Goal: Task Accomplishment & Management: Manage account settings

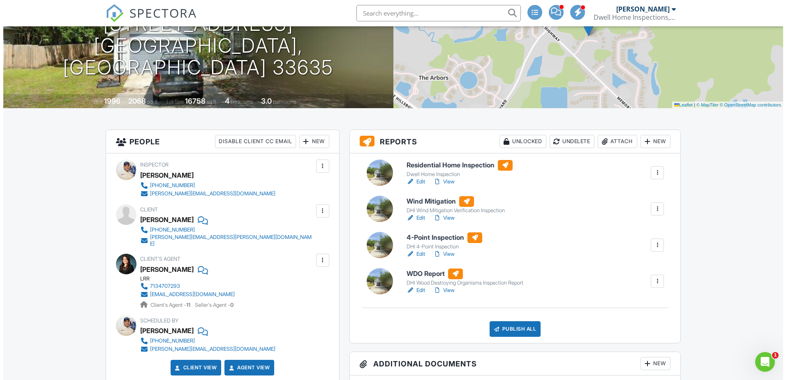
scroll to position [113, 0]
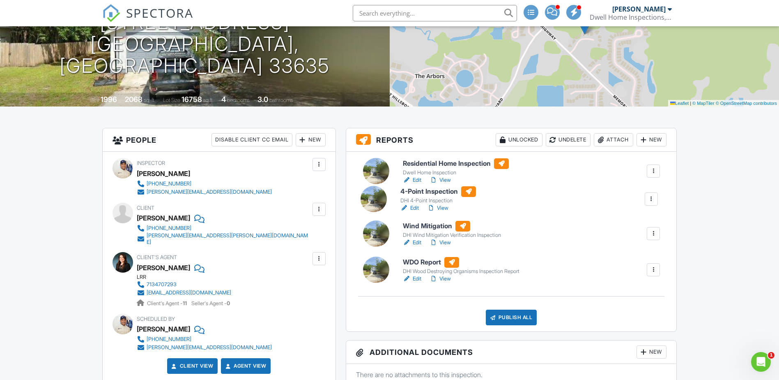
drag, startPoint x: 538, startPoint y: 244, endPoint x: 536, endPoint y: 200, distance: 44.4
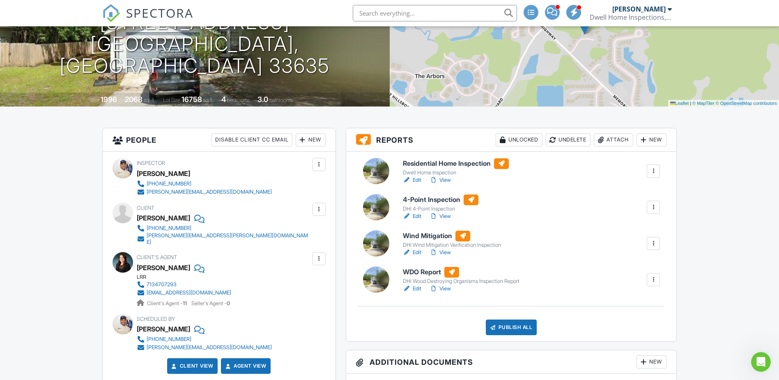
click at [610, 145] on div "Attach" at bounding box center [613, 139] width 39 height 13
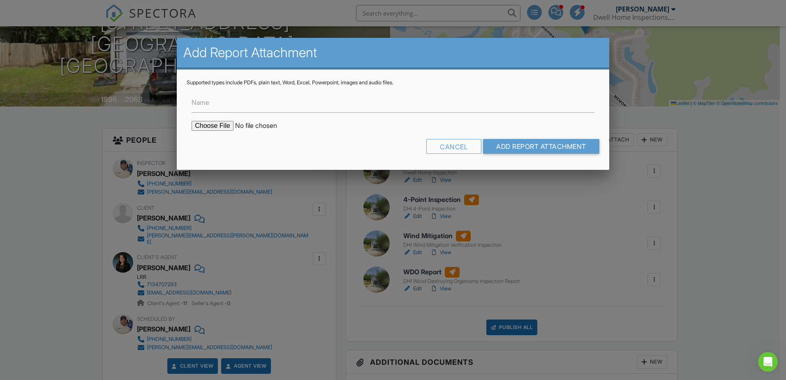
click at [226, 125] on input "file" at bounding box center [261, 126] width 140 height 10
type input "C:\fakepath\8110 Pond Shadow Permits.pdf"
click at [516, 144] on input "Add Report Attachment" at bounding box center [541, 146] width 116 height 15
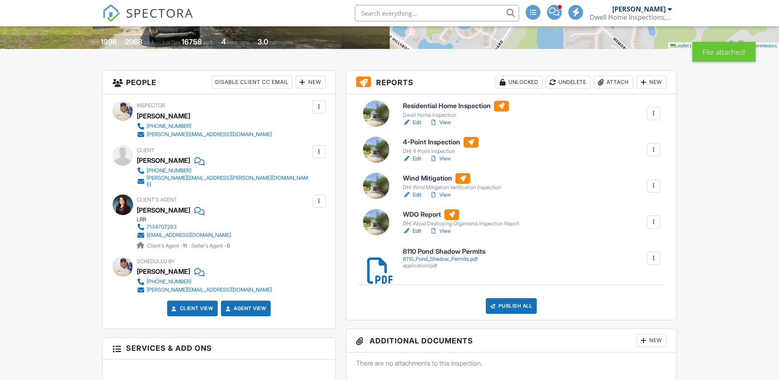
scroll to position [144, 0]
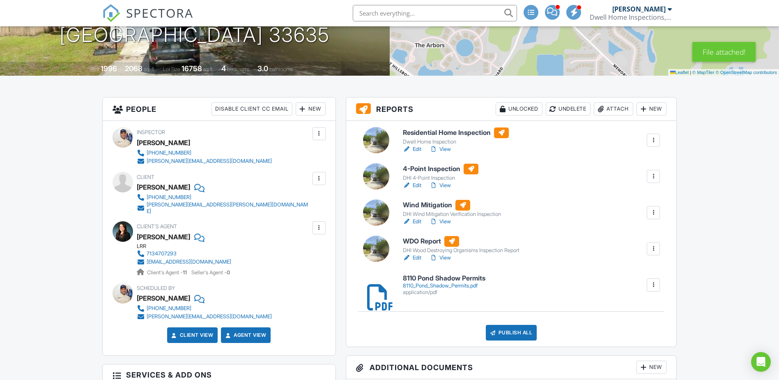
click at [171, 21] on span "SPECTORA" at bounding box center [159, 12] width 67 height 17
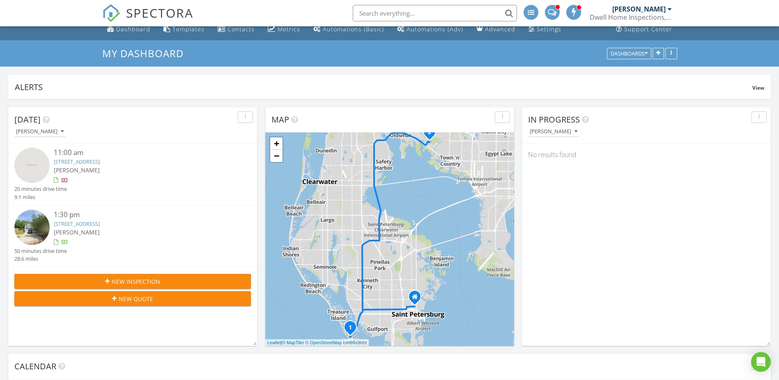
scroll to position [10, 0]
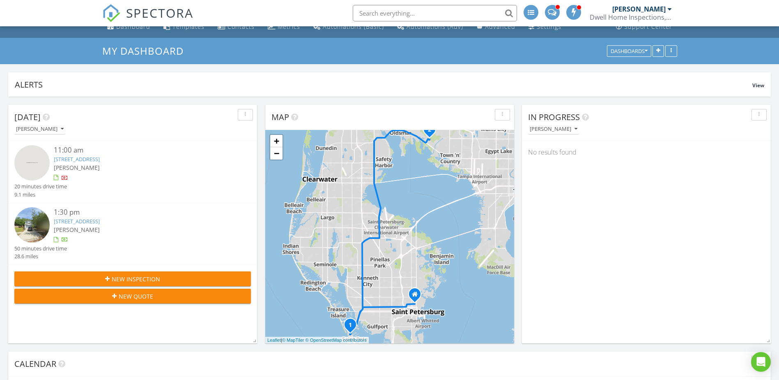
click at [100, 160] on link "505 67th ave, St. Petersburg beach , Fl 33706" at bounding box center [77, 158] width 46 height 7
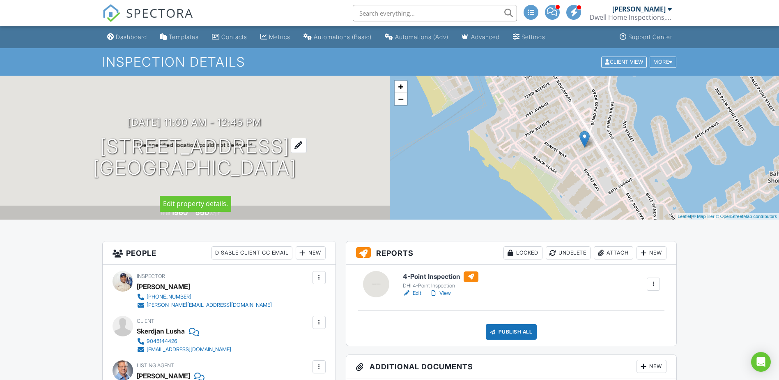
click at [257, 152] on h1 "505 67th ave St. Petersburg beach , Fl 33706" at bounding box center [195, 158] width 204 height 44
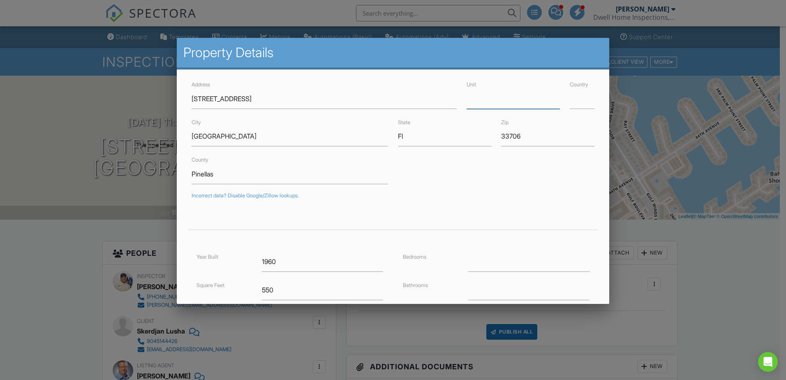
click at [498, 103] on input "Unit" at bounding box center [512, 99] width 93 height 20
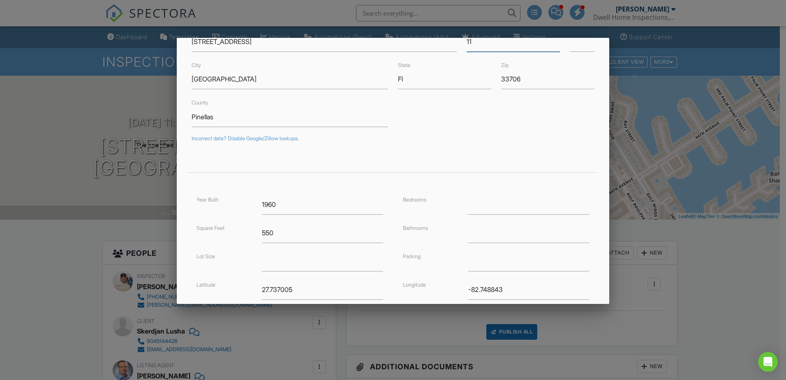
scroll to position [145, 0]
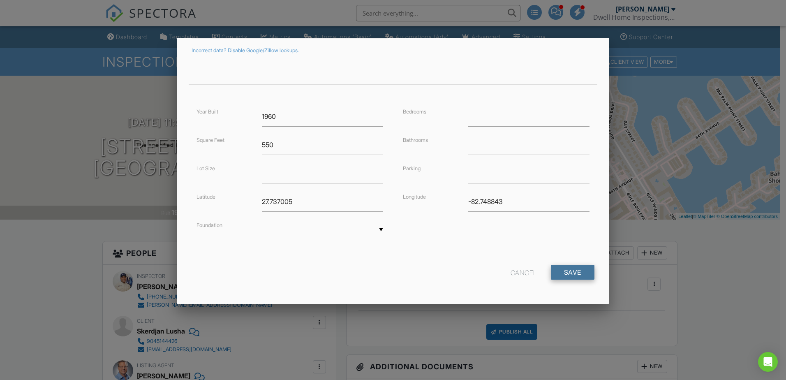
type input "11"
click at [570, 272] on input "Save" at bounding box center [573, 272] width 44 height 15
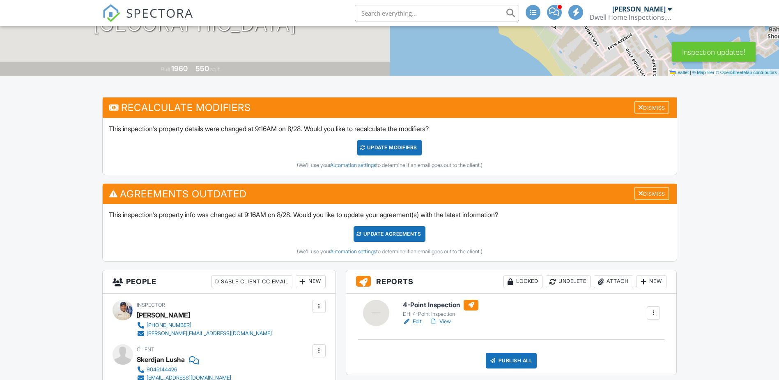
scroll to position [144, 0]
click at [658, 189] on div "Dismiss" at bounding box center [652, 193] width 35 height 13
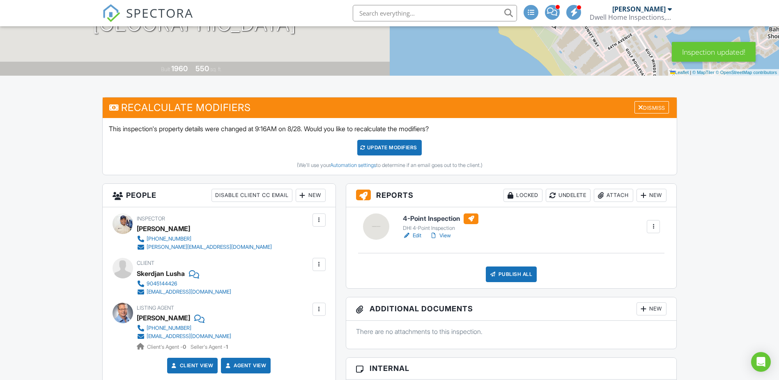
click at [401, 148] on div "UPDATE Modifiers" at bounding box center [389, 148] width 65 height 16
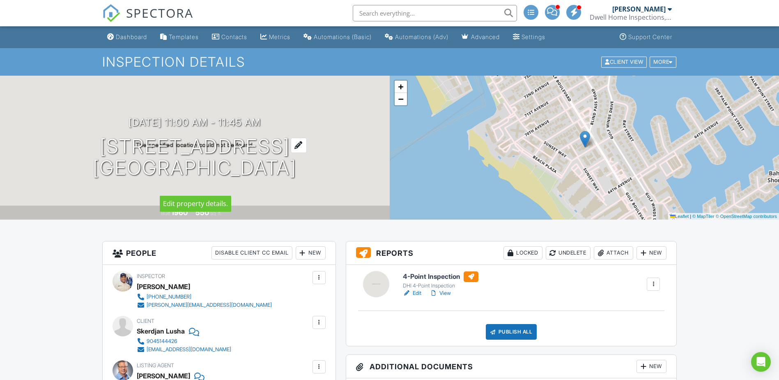
drag, startPoint x: 334, startPoint y: 182, endPoint x: 115, endPoint y: 134, distance: 224.5
click at [115, 136] on h1 "505 67th ave 11 St. Petersburg beach , Fl 33706" at bounding box center [195, 158] width 204 height 44
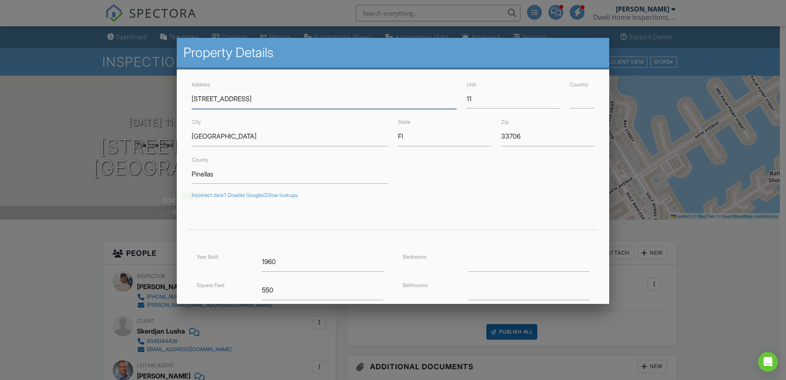
drag, startPoint x: 115, startPoint y: 134, endPoint x: 210, endPoint y: 133, distance: 94.9
drag, startPoint x: 210, startPoint y: 133, endPoint x: 710, endPoint y: 252, distance: 514.0
click at [736, 257] on div at bounding box center [393, 196] width 786 height 475
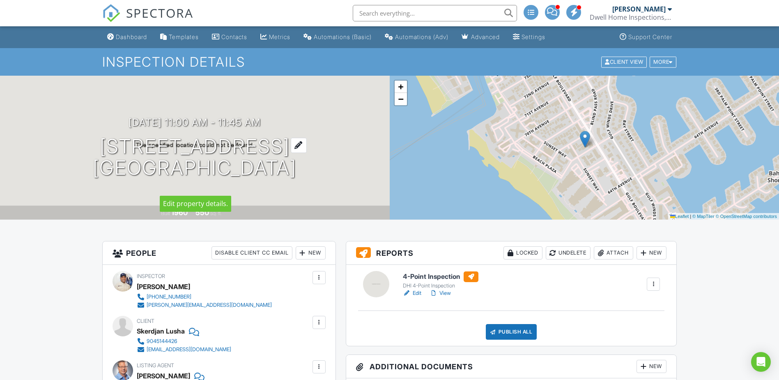
drag, startPoint x: 282, startPoint y: 183, endPoint x: 112, endPoint y: 135, distance: 177.3
click at [112, 136] on h1 "505 67th ave 11 St. Petersburg beach , Fl 33706" at bounding box center [195, 158] width 204 height 44
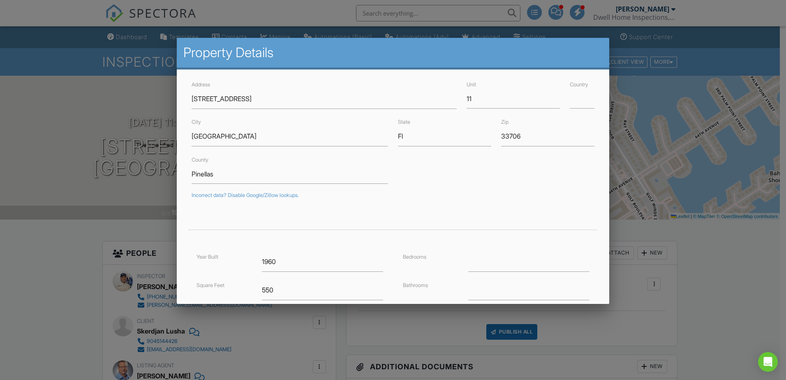
drag, startPoint x: 696, startPoint y: 285, endPoint x: 704, endPoint y: 286, distance: 8.3
click at [702, 286] on div at bounding box center [393, 196] width 786 height 475
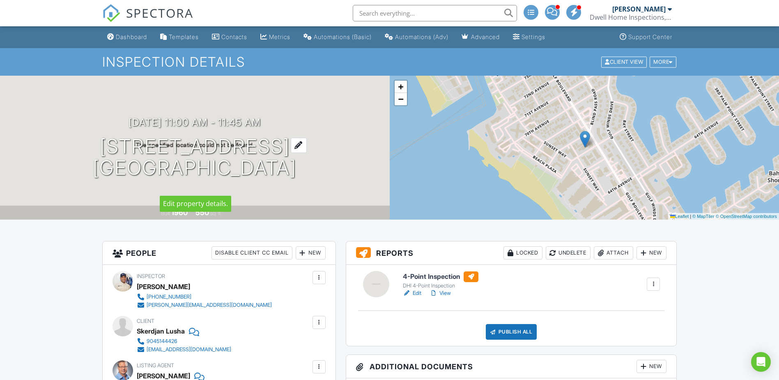
drag, startPoint x: 268, startPoint y: 201, endPoint x: 115, endPoint y: 143, distance: 163.7
click at [115, 143] on div "08/28/2025 11:00 am - 11:45 am 505 67th ave 11 St. Petersburg beach , Fl 33706 …" at bounding box center [195, 148] width 390 height 144
drag, startPoint x: 115, startPoint y: 143, endPoint x: 161, endPoint y: 138, distance: 45.8
copy h1 "505 67th ave 11 St. Petersburg beach , Fl 33706"
click at [244, 151] on h1 "505 67th ave 11 St. Petersburg beach , Fl 33706" at bounding box center [195, 158] width 204 height 44
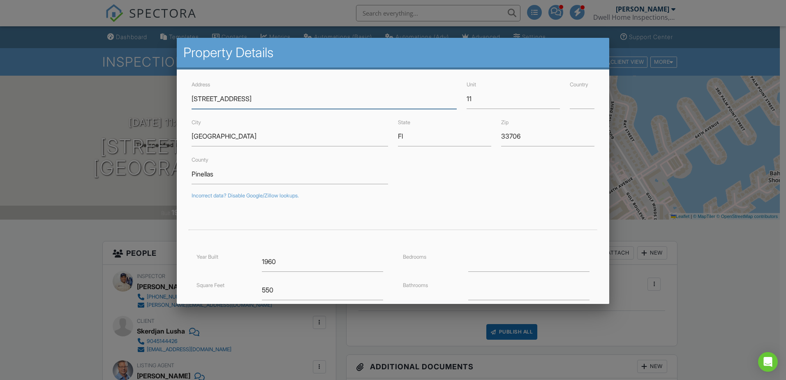
click at [223, 97] on input "505 67th ave" at bounding box center [323, 99] width 265 height 20
type input "[STREET_ADDRESS]"
click at [240, 136] on input "St. Petersburg beach" at bounding box center [289, 136] width 196 height 20
type input "27.7370047"
type input "-82.7488426"
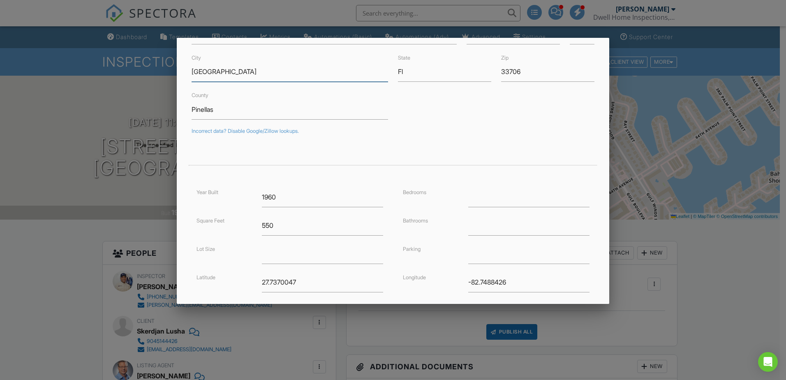
scroll to position [145, 0]
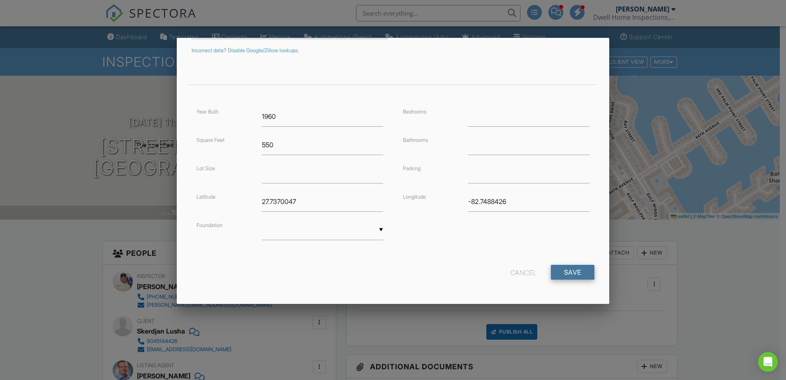
type input "[GEOGRAPHIC_DATA]"
click at [568, 271] on input "Save" at bounding box center [573, 272] width 44 height 15
type input "27.737004"
click at [550, 205] on input "-82.7488426" at bounding box center [528, 201] width 121 height 20
click at [577, 272] on input "Save" at bounding box center [573, 272] width 44 height 15
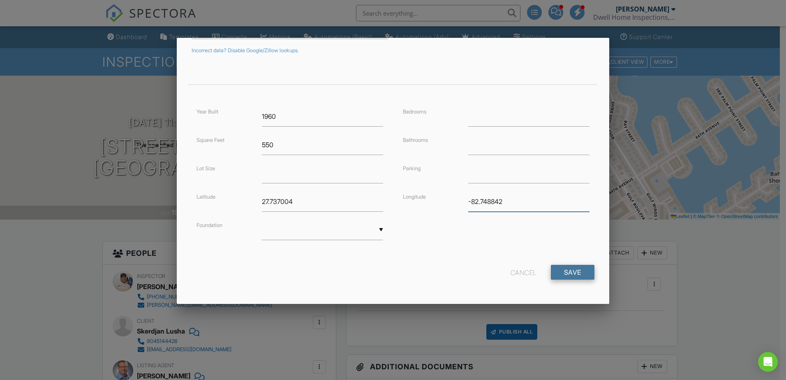
type input "-82.748842"
click at [568, 275] on input "Save" at bounding box center [573, 272] width 44 height 15
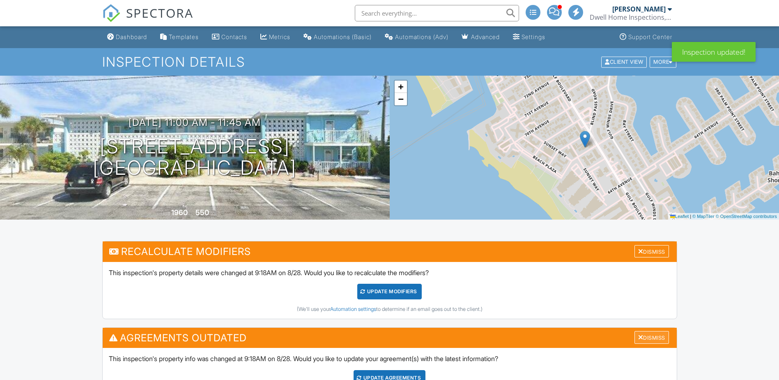
scroll to position [123, 0]
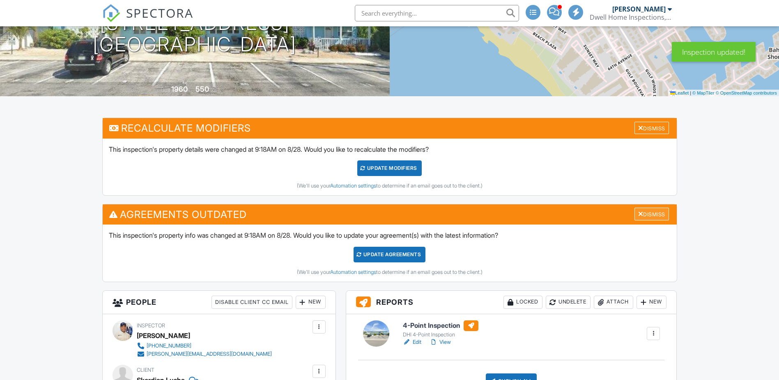
click at [651, 210] on div "Dismiss" at bounding box center [652, 213] width 35 height 13
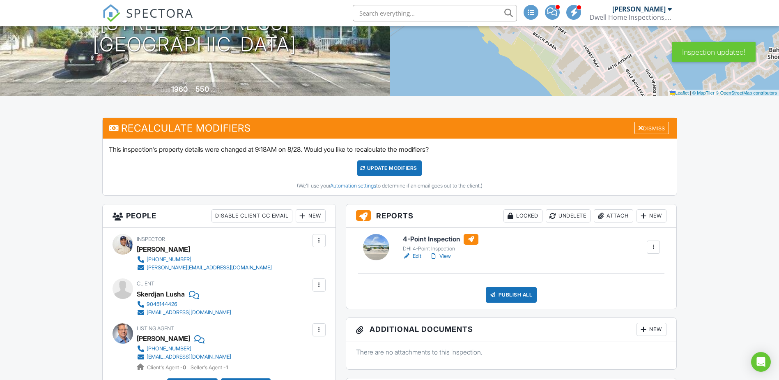
click at [402, 168] on div "UPDATE Modifiers" at bounding box center [389, 168] width 65 height 16
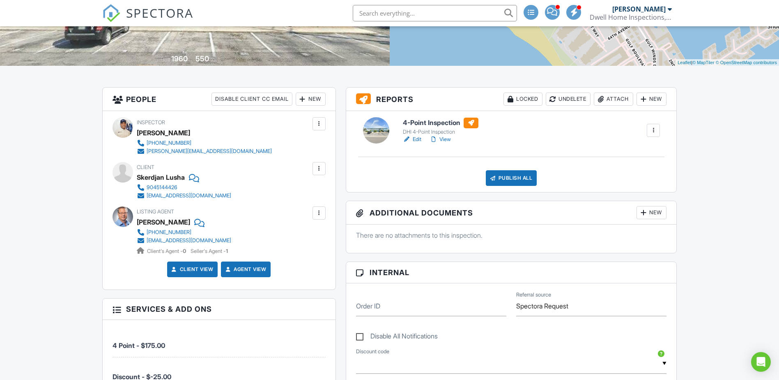
scroll to position [154, 0]
click at [122, 214] on div at bounding box center [123, 216] width 21 height 21
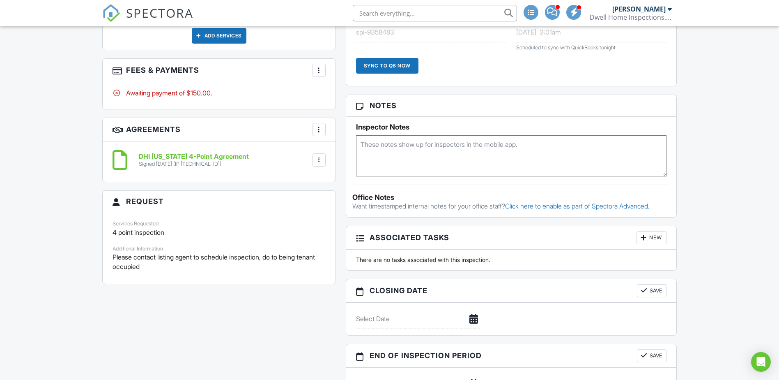
scroll to position [431, 0]
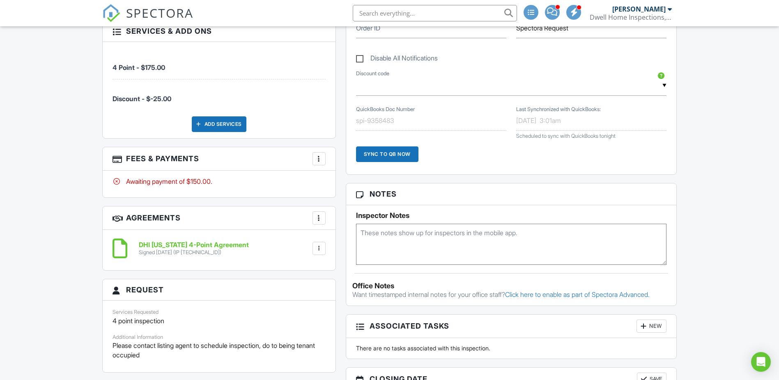
click at [163, 18] on span "SPECTORA" at bounding box center [159, 12] width 67 height 17
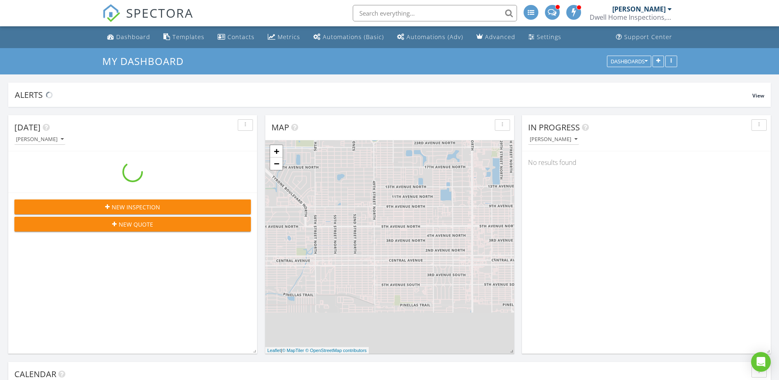
scroll to position [761, 792]
